Goal: Book appointment/travel/reservation

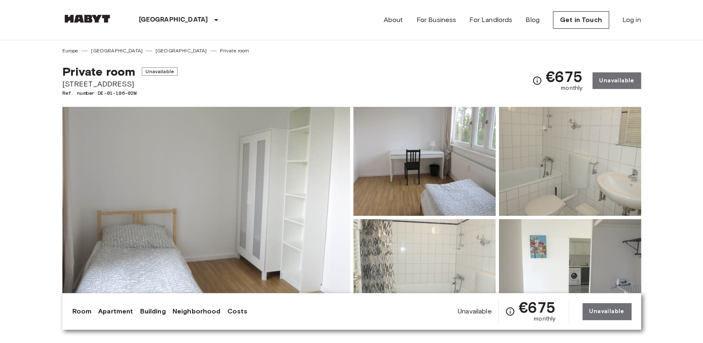
click at [94, 73] on span "Private room" at bounding box center [98, 71] width 73 height 14
click at [155, 50] on link "[GEOGRAPHIC_DATA]" at bounding box center [181, 50] width 52 height 7
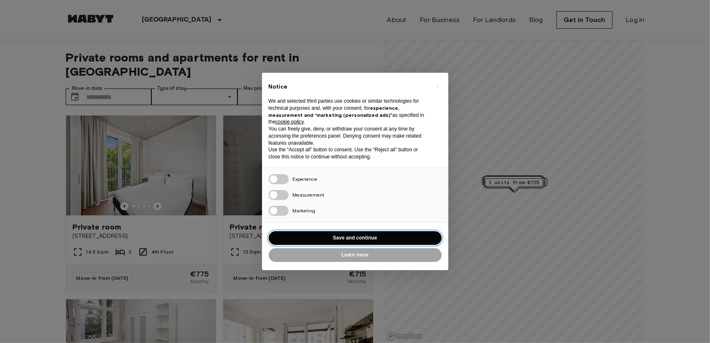
click at [351, 236] on button "Save and continue" at bounding box center [355, 238] width 173 height 14
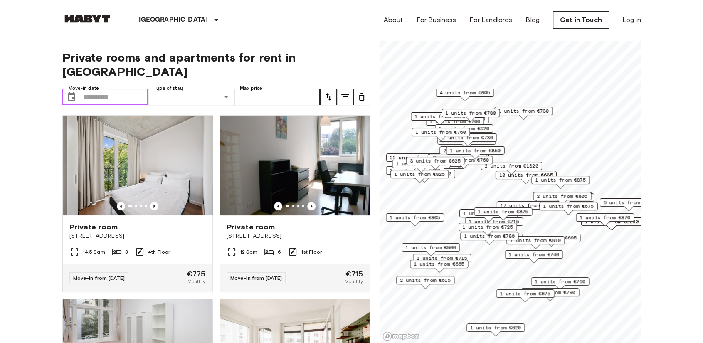
click at [105, 89] on input "Move-in date" at bounding box center [115, 97] width 65 height 17
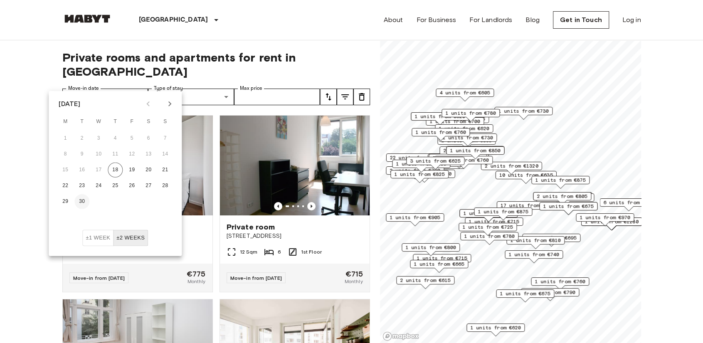
click at [81, 200] on button "30" at bounding box center [81, 201] width 15 height 15
type input "**********"
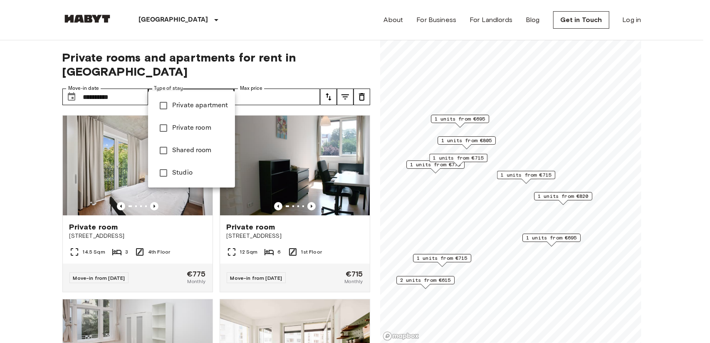
click at [351, 69] on div at bounding box center [355, 171] width 710 height 343
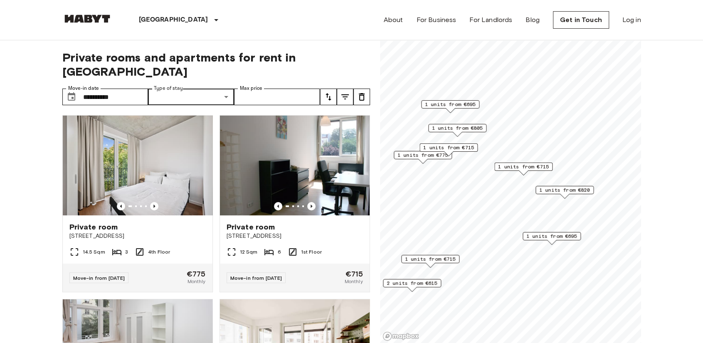
click at [572, 192] on span "1 units from €820" at bounding box center [564, 189] width 51 height 7
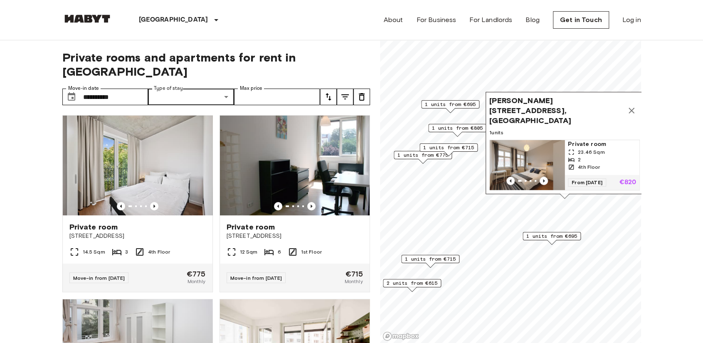
click at [552, 237] on span "1 units from €695" at bounding box center [551, 235] width 51 height 7
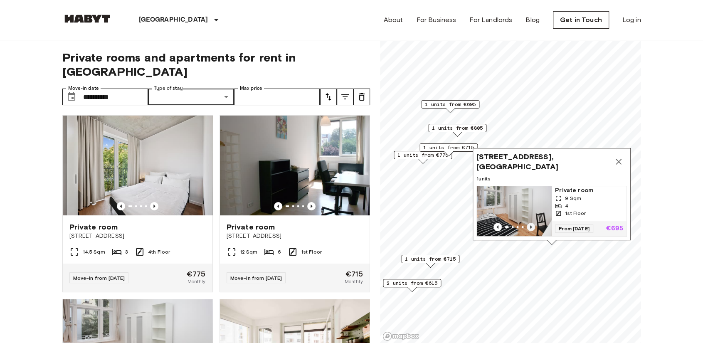
click at [532, 223] on icon "Previous image" at bounding box center [531, 227] width 8 height 8
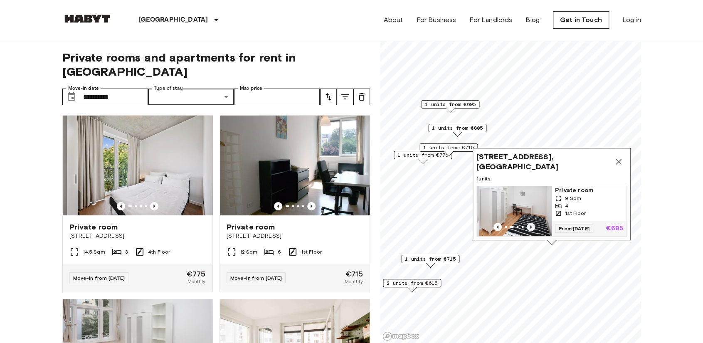
click at [532, 223] on icon "Previous image" at bounding box center [531, 227] width 8 height 8
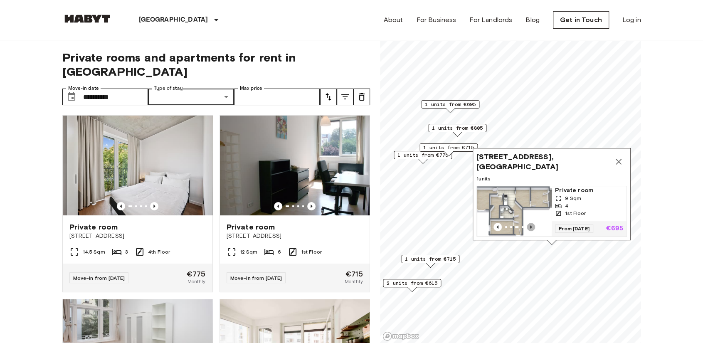
click at [532, 223] on icon "Previous image" at bounding box center [531, 227] width 8 height 8
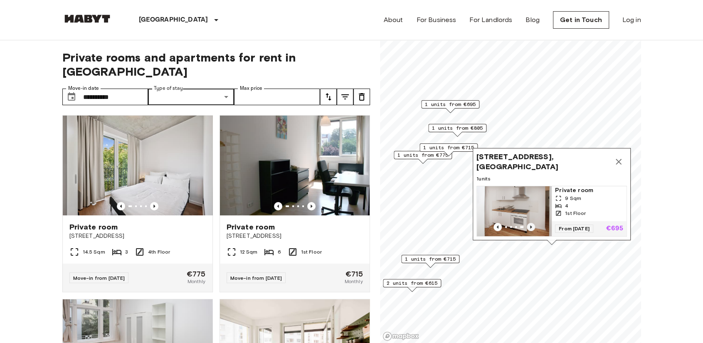
click at [532, 223] on icon "Previous image" at bounding box center [531, 227] width 8 height 8
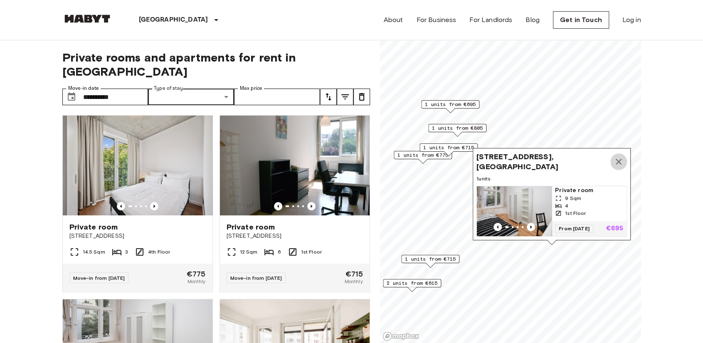
click at [620, 157] on icon "Map marker" at bounding box center [619, 162] width 10 height 10
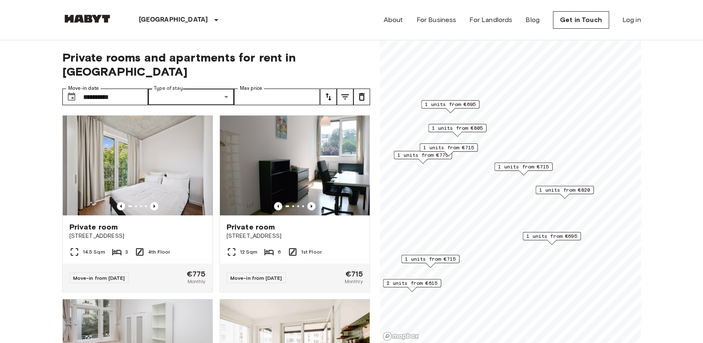
click at [539, 169] on span "1 units from €715" at bounding box center [523, 166] width 51 height 7
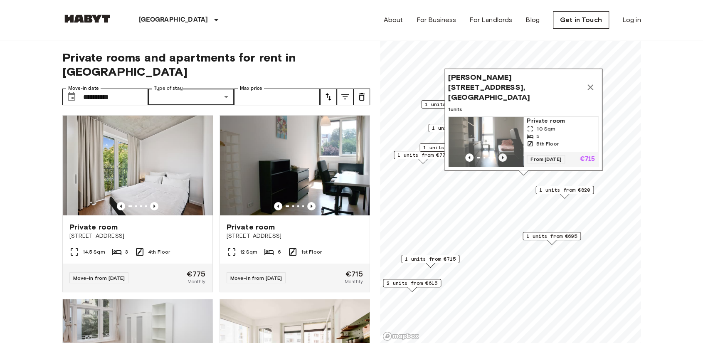
click at [501, 153] on icon "Previous image" at bounding box center [502, 157] width 8 height 8
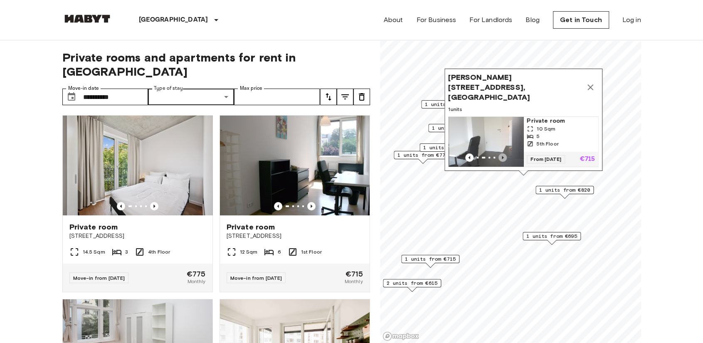
click at [503, 153] on icon "Previous image" at bounding box center [502, 157] width 8 height 8
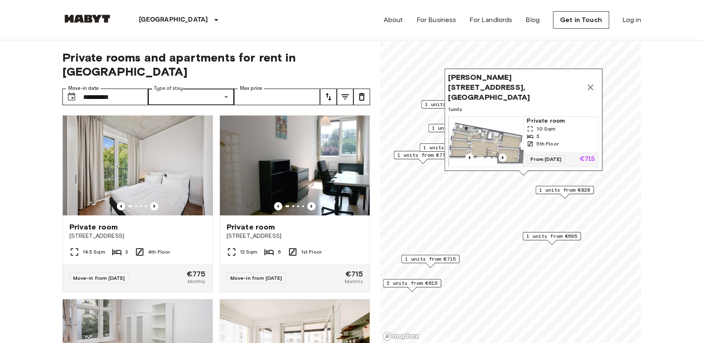
click at [503, 153] on icon "Previous image" at bounding box center [502, 157] width 8 height 8
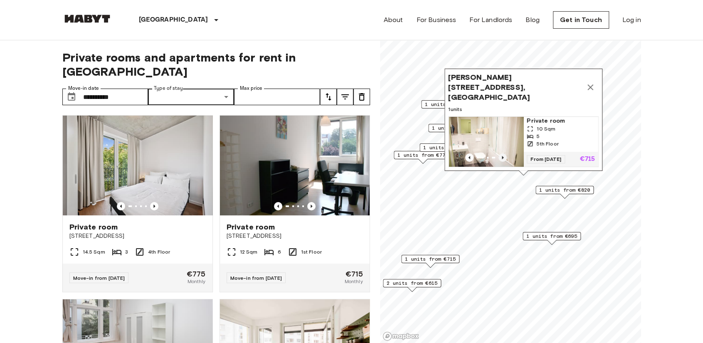
click at [503, 153] on icon "Previous image" at bounding box center [502, 157] width 8 height 8
